Goal: Information Seeking & Learning: Learn about a topic

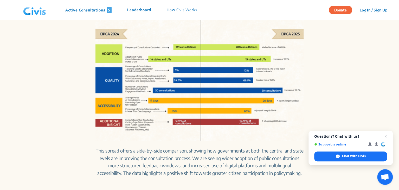
scroll to position [338, 0]
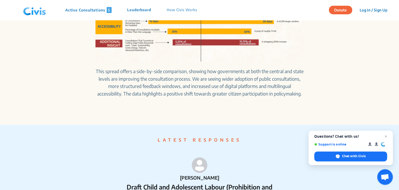
click at [93, 12] on p "Active Consultations 5" at bounding box center [88, 10] width 46 height 6
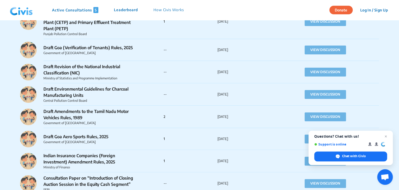
scroll to position [1015, 0]
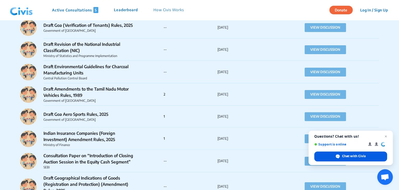
click at [347, 156] on span "Chat with Civis" at bounding box center [354, 156] width 24 height 5
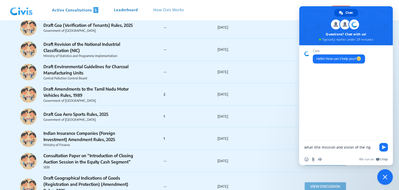
type textarea "what ithe mission and vision of the ngo"
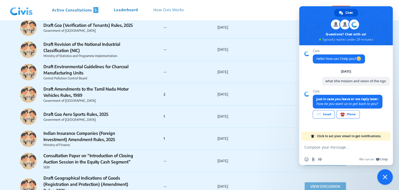
scroll to position [0, 0]
click at [173, 9] on p "How Civis Works" at bounding box center [169, 10] width 30 height 6
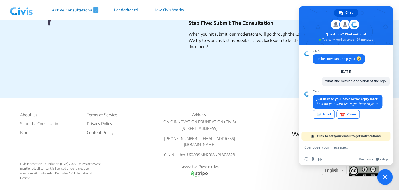
scroll to position [895, 0]
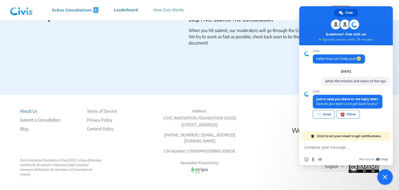
click at [26, 108] on li "About Us" at bounding box center [40, 111] width 41 height 6
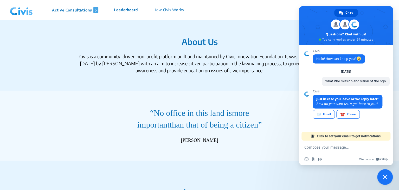
click at [391, 175] on span "Close chat" at bounding box center [385, 177] width 16 height 16
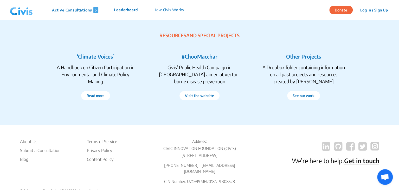
scroll to position [937, 0]
